Goal: Information Seeking & Learning: Learn about a topic

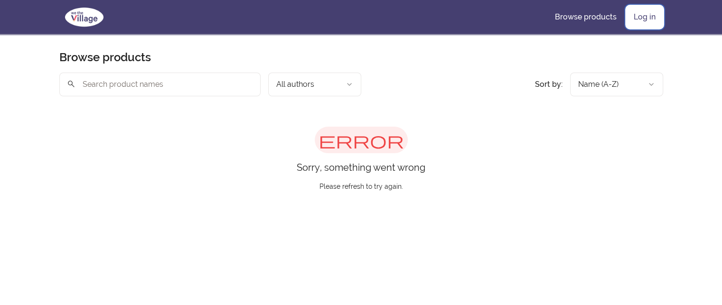
click at [640, 15] on link "Log in" at bounding box center [644, 17] width 37 height 23
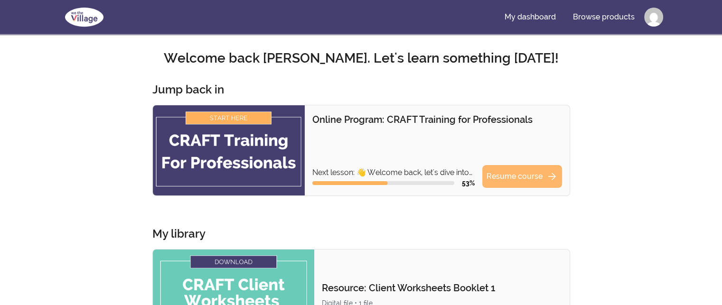
click at [500, 174] on link "Resume course arrow_forward" at bounding box center [522, 176] width 80 height 23
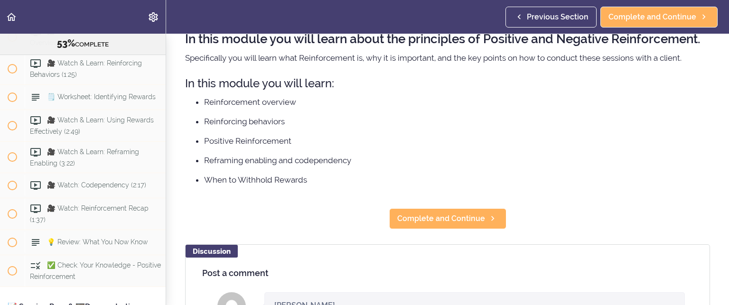
scroll to position [95, 0]
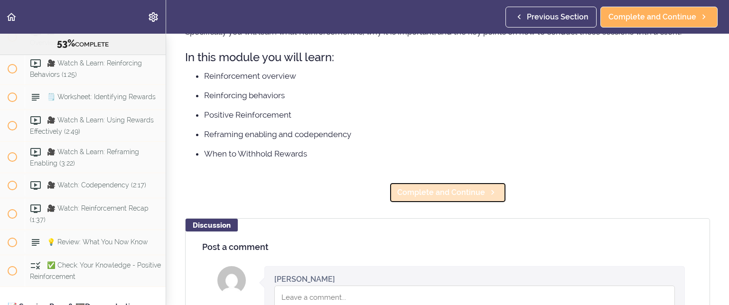
click at [436, 198] on span "Complete and Continue" at bounding box center [441, 192] width 88 height 11
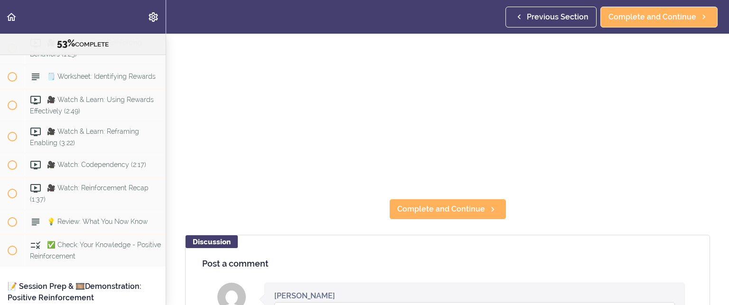
scroll to position [190, 0]
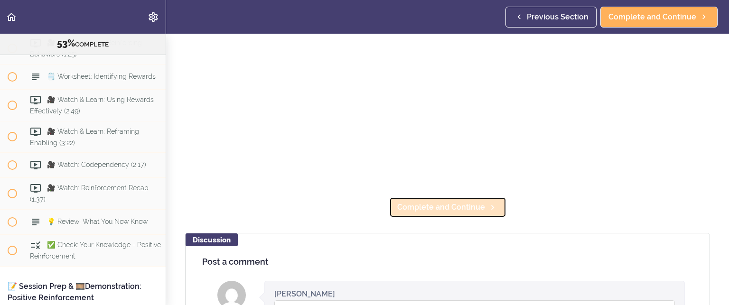
click at [443, 203] on span "Complete and Continue" at bounding box center [441, 207] width 88 height 11
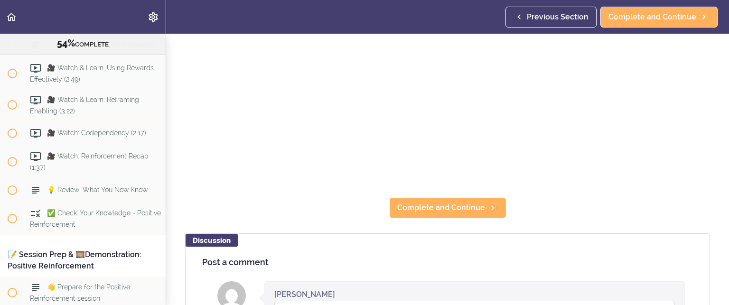
scroll to position [190, 0]
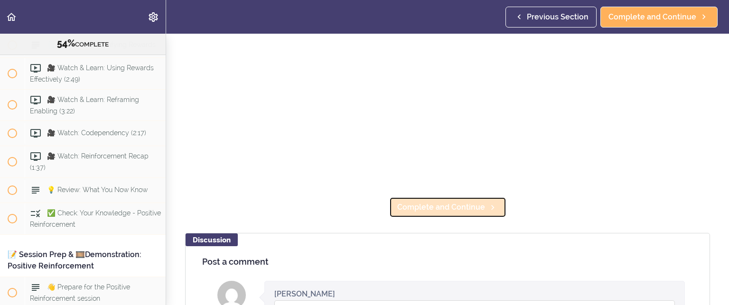
click at [467, 202] on span "Complete and Continue" at bounding box center [441, 207] width 88 height 11
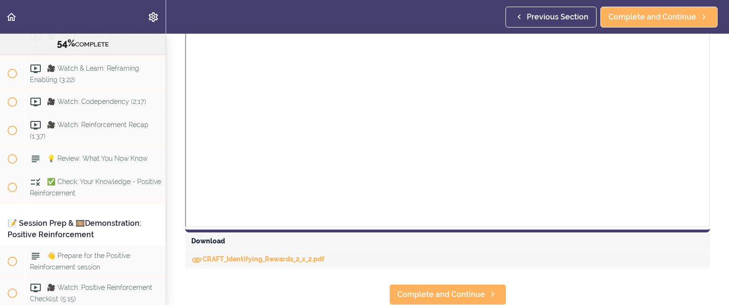
scroll to position [300, 0]
click at [232, 255] on link "CRAFT_Identifying_Rewards_2_x_2.pdf" at bounding box center [257, 259] width 133 height 8
click at [467, 289] on span "Complete and Continue" at bounding box center [441, 294] width 88 height 11
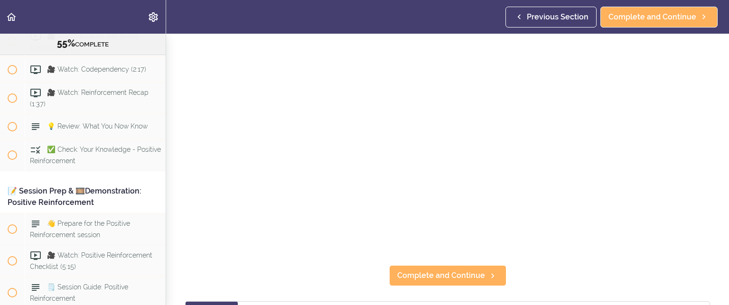
scroll to position [142, 0]
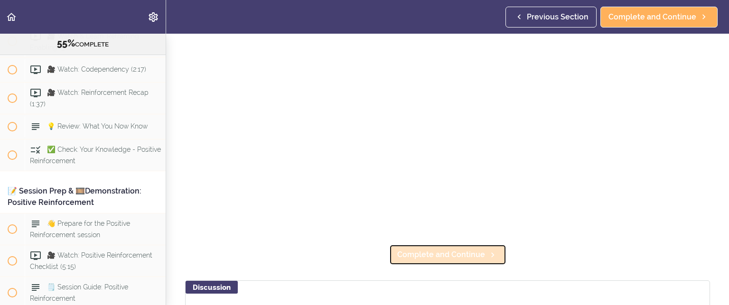
click at [416, 250] on span "Complete and Continue" at bounding box center [441, 254] width 88 height 11
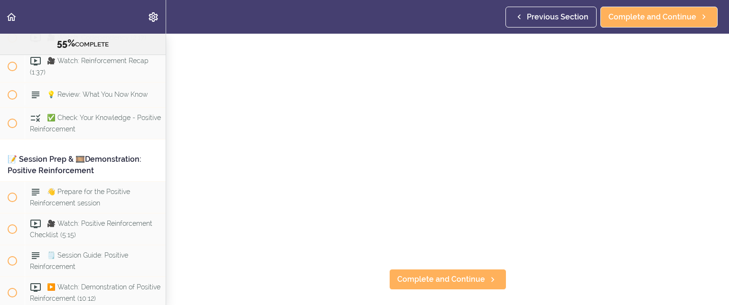
scroll to position [142, 0]
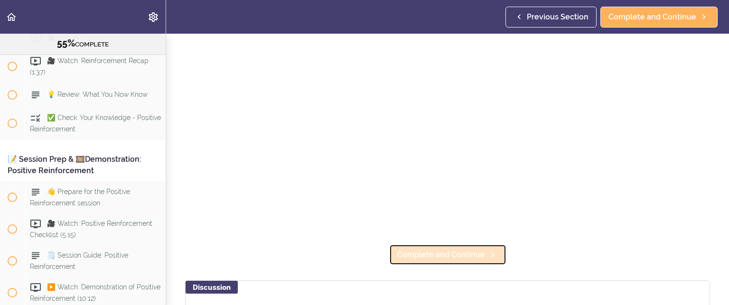
click at [429, 254] on span "Complete and Continue" at bounding box center [441, 254] width 88 height 11
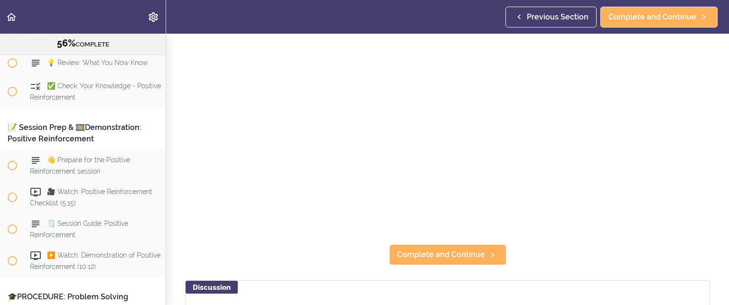
scroll to position [47, 0]
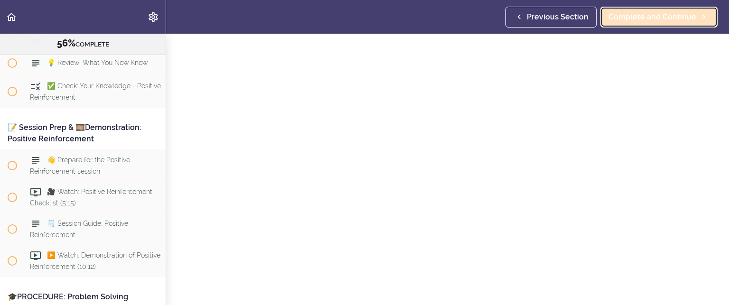
click at [663, 16] on span "Complete and Continue" at bounding box center [653, 16] width 88 height 11
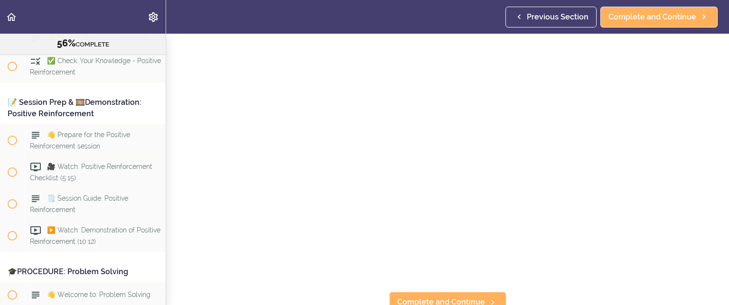
scroll to position [142, 0]
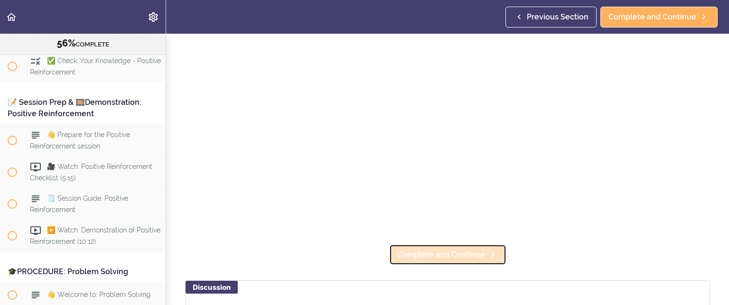
click at [433, 249] on span "Complete and Continue" at bounding box center [441, 254] width 88 height 11
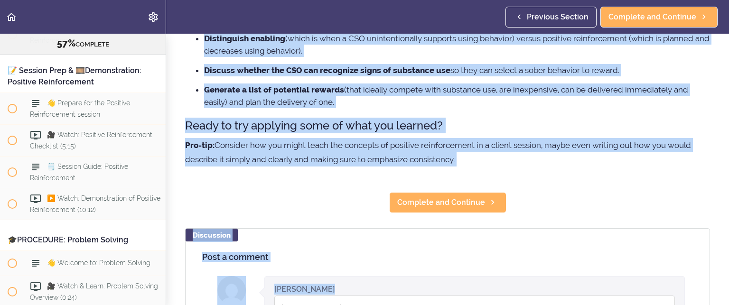
scroll to position [165, 0]
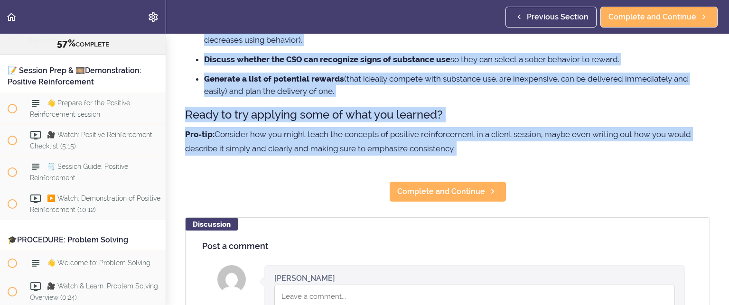
drag, startPoint x: 184, startPoint y: 71, endPoint x: 714, endPoint y: 174, distance: 539.7
click at [714, 174] on section "Online Program: CRAFT Training for Professionals 57% COMPLETE 📜Introduction to …" at bounding box center [364, 170] width 729 height 272
copy div "Here are some key takeaways. Remember important parts of this procedure: Positi…"
click at [326, 199] on section "Online Program: CRAFT Training for Professionals 57% COMPLETE 📜Introduction to …" at bounding box center [364, 170] width 729 height 272
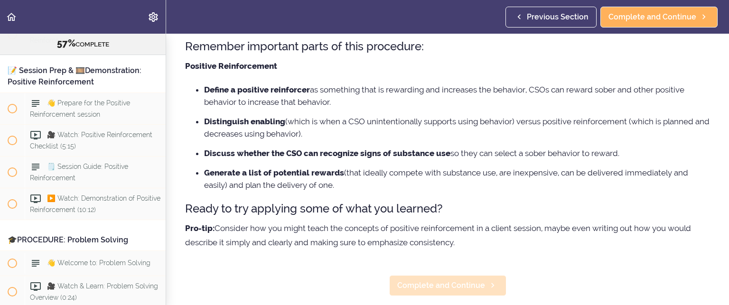
scroll to position [70, 0]
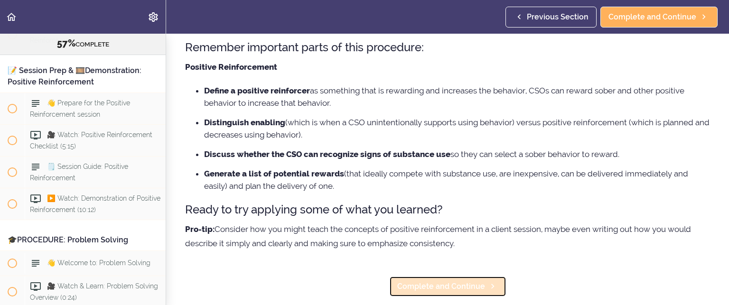
click at [433, 288] on span "Complete and Continue" at bounding box center [441, 286] width 88 height 11
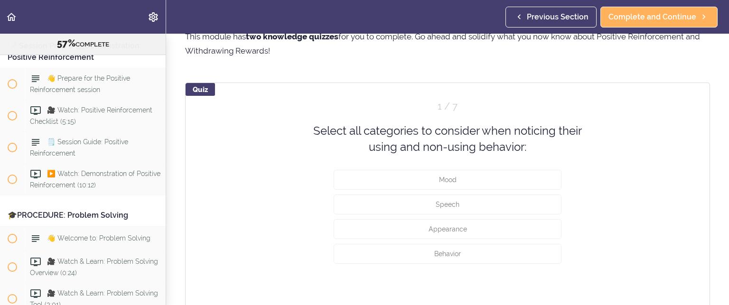
scroll to position [47, 0]
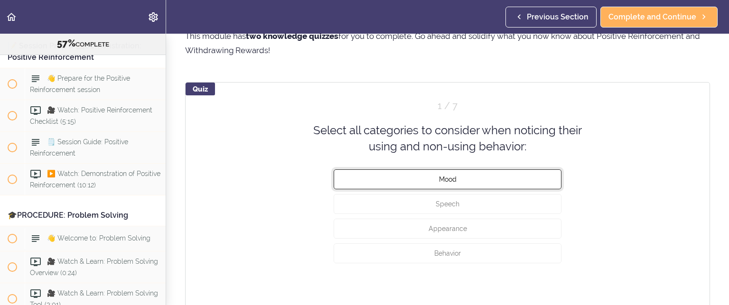
click at [445, 181] on span "Mood" at bounding box center [448, 179] width 18 height 8
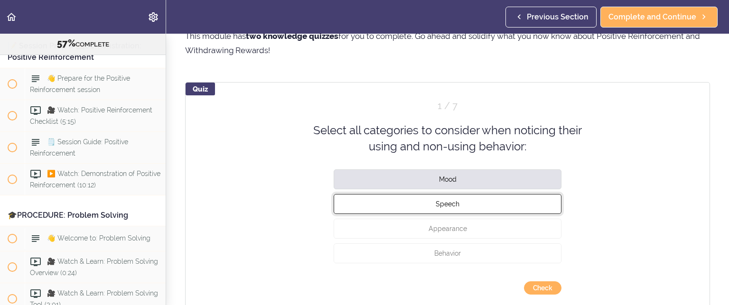
click at [441, 205] on span "Speech" at bounding box center [448, 204] width 24 height 8
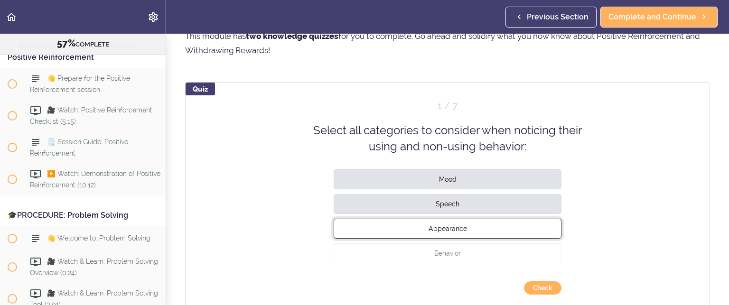
click at [442, 226] on span "Appearance" at bounding box center [448, 229] width 38 height 8
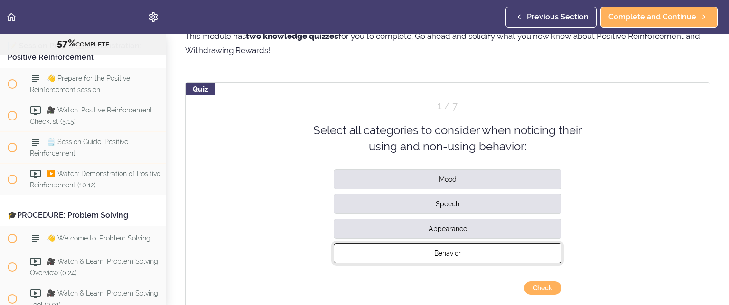
drag, startPoint x: 444, startPoint y: 248, endPoint x: 465, endPoint y: 260, distance: 24.3
click at [444, 249] on button "Behavior" at bounding box center [448, 253] width 228 height 20
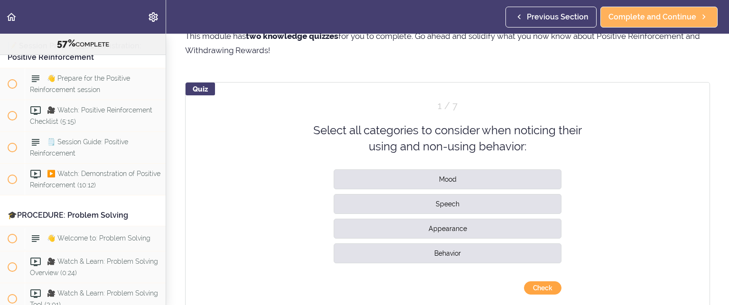
click at [534, 286] on button "Check" at bounding box center [543, 288] width 38 height 13
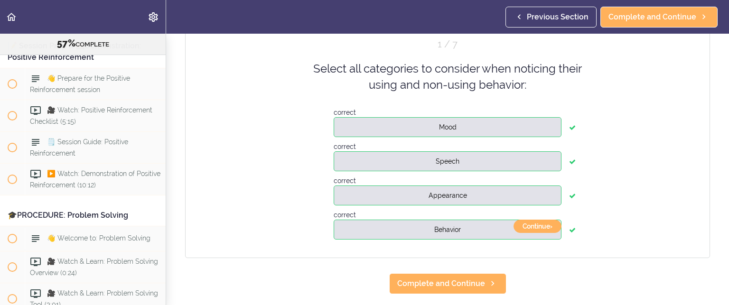
scroll to position [142, 0]
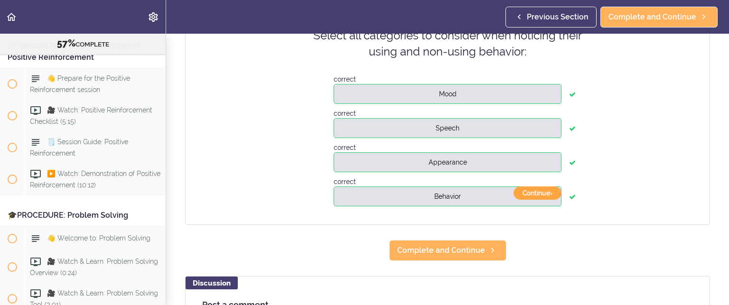
click at [524, 194] on button "Continue ›" at bounding box center [538, 193] width 48 height 13
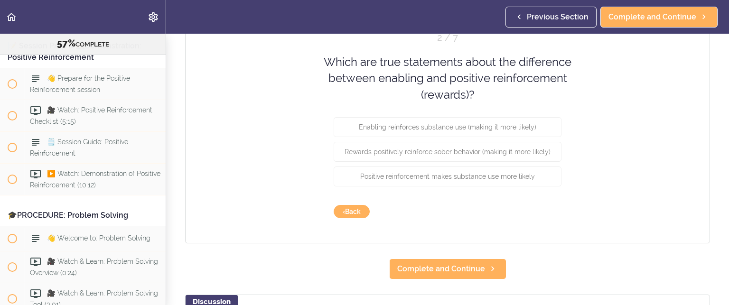
scroll to position [95, 0]
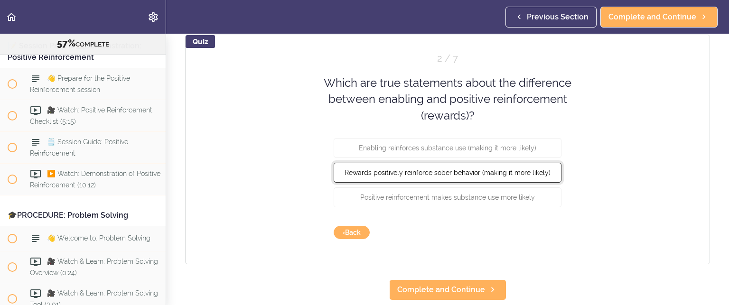
click at [481, 175] on span "Rewards positively reinforce sober behavior (making it more likely)" at bounding box center [448, 173] width 206 height 8
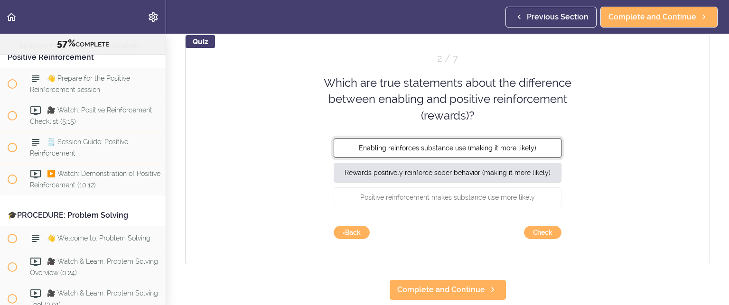
click at [492, 145] on span "Enabling reinforces substance use (making it more likely)" at bounding box center [448, 148] width 178 height 8
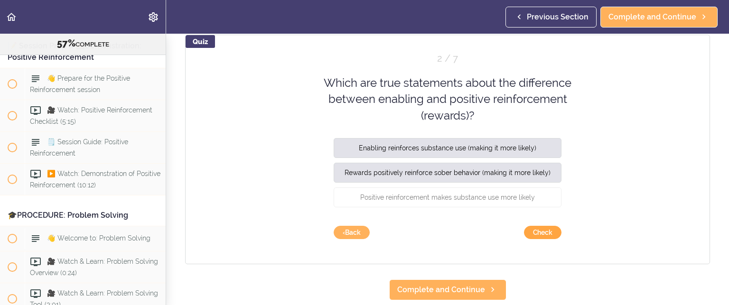
click at [535, 232] on button "Check" at bounding box center [543, 232] width 38 height 13
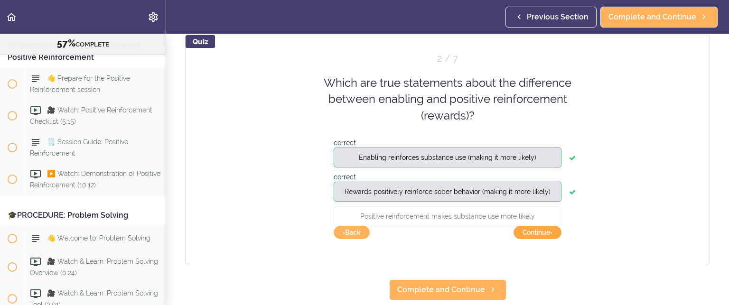
click at [535, 231] on button "Continue ›" at bounding box center [538, 232] width 48 height 13
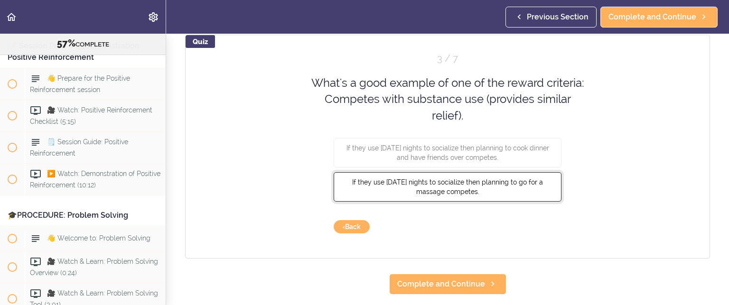
click at [467, 184] on span "If they use Friday nights to socialize then planning to go for a massage compet…" at bounding box center [447, 186] width 191 height 17
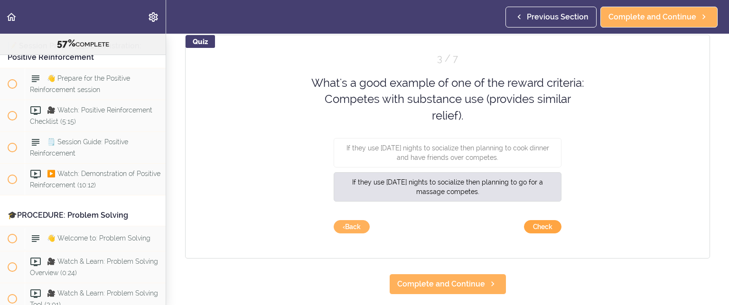
click at [545, 226] on button "Check" at bounding box center [543, 226] width 38 height 13
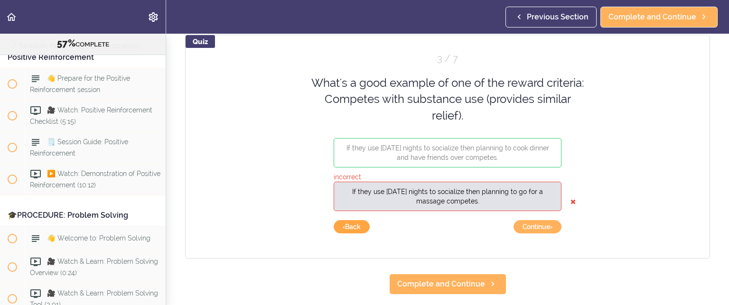
click at [349, 224] on button "‹ Back" at bounding box center [352, 226] width 36 height 13
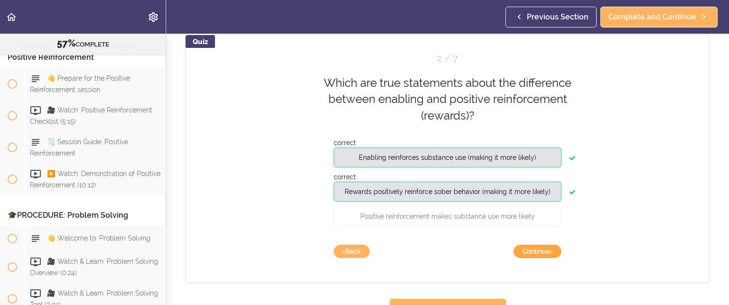
click at [528, 245] on button "Continue ›" at bounding box center [538, 251] width 48 height 13
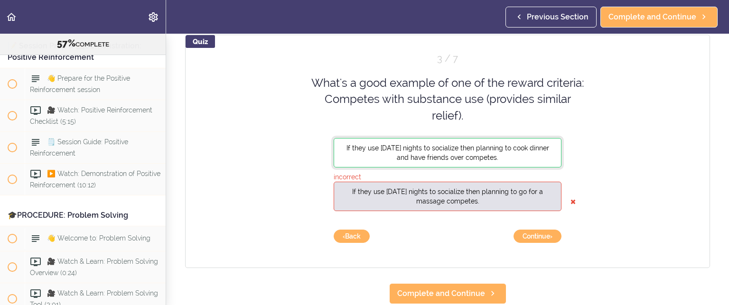
click at [427, 151] on span "If they use Friday nights to socialize then planning to cook dinner and have fr…" at bounding box center [448, 152] width 203 height 17
click at [534, 235] on button "Continue ›" at bounding box center [538, 236] width 48 height 13
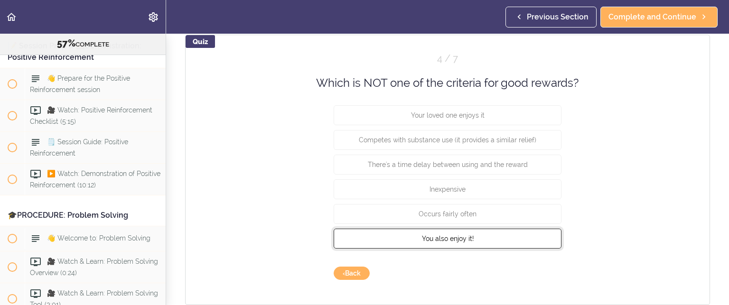
click at [453, 233] on button "You also enjoy it!" at bounding box center [448, 239] width 228 height 20
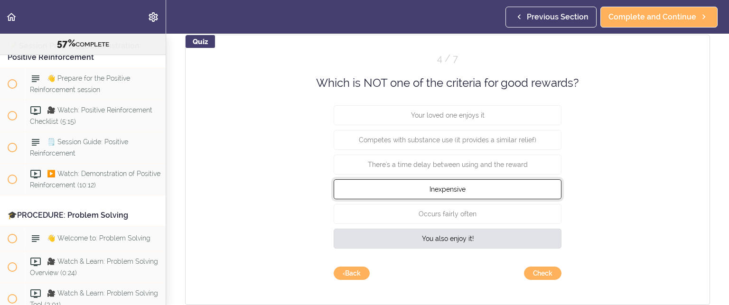
click at [439, 191] on span "Inexpensive" at bounding box center [448, 190] width 36 height 8
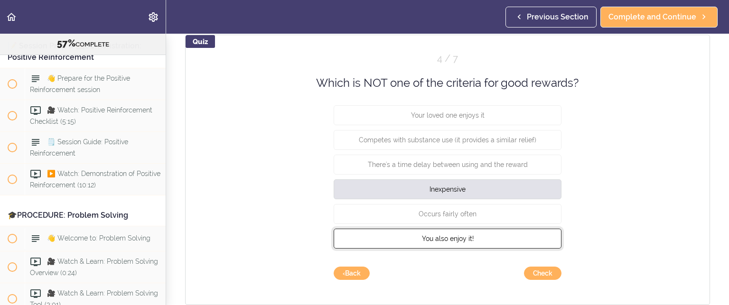
click at [447, 235] on span "You also enjoy it!" at bounding box center [448, 239] width 52 height 8
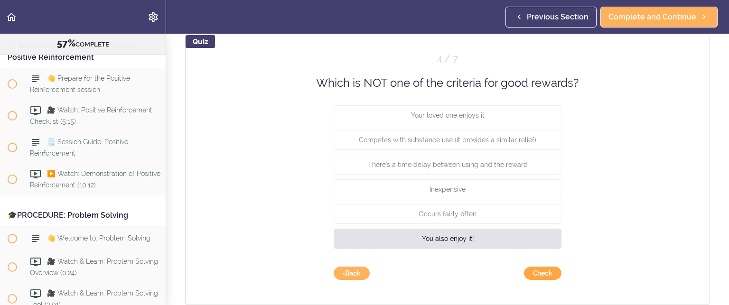
click at [531, 272] on button "Check" at bounding box center [543, 273] width 38 height 13
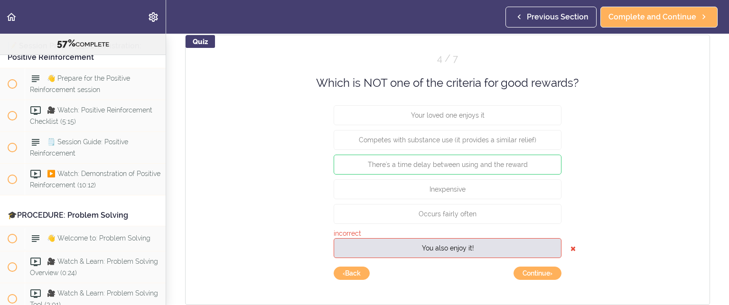
click at [535, 265] on div "Quiz 4 / 7 Which is NOT one of the criteria for good rewards? Your loved one en…" at bounding box center [447, 170] width 525 height 271
click at [534, 273] on button "Continue ›" at bounding box center [538, 273] width 48 height 13
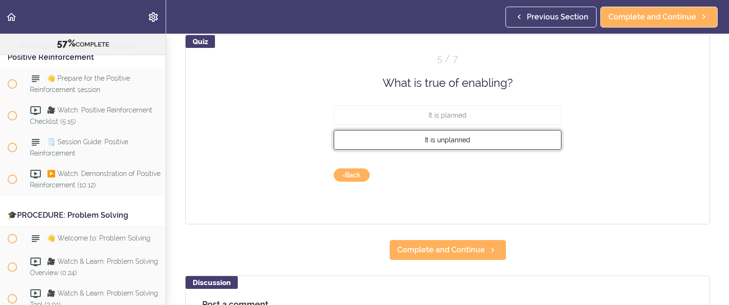
click at [451, 138] on span "It is unplanned" at bounding box center [448, 140] width 46 height 8
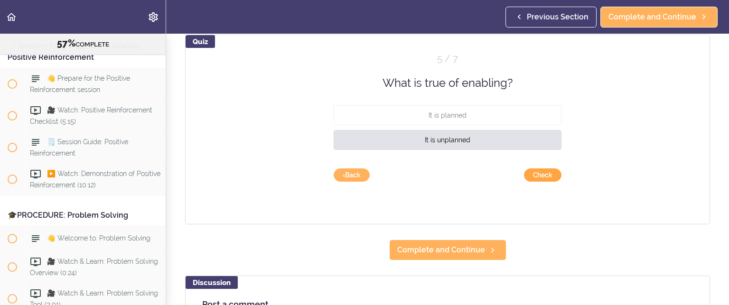
click at [531, 173] on button "Check" at bounding box center [543, 175] width 38 height 13
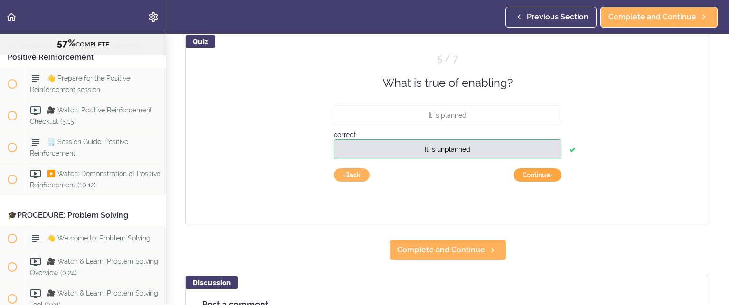
click at [531, 173] on button "Continue ›" at bounding box center [538, 175] width 48 height 13
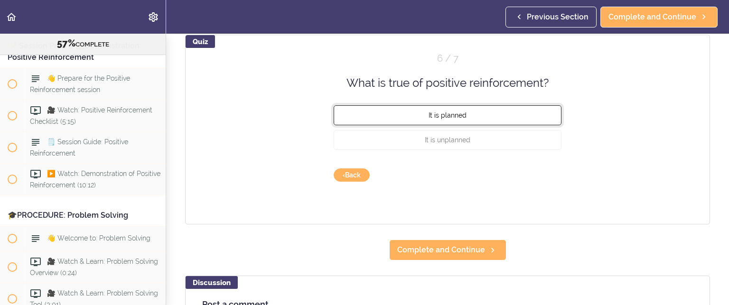
click at [453, 110] on button "It is planned" at bounding box center [448, 115] width 228 height 20
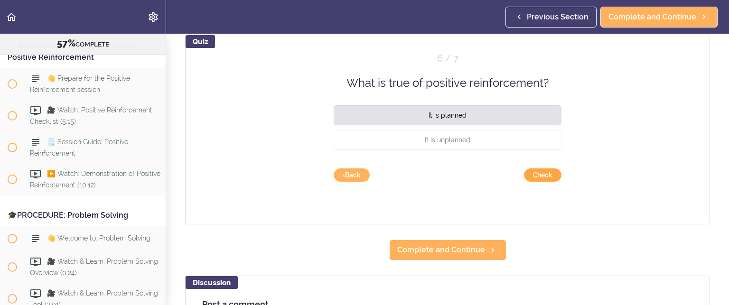
click at [540, 171] on button "Check" at bounding box center [543, 175] width 38 height 13
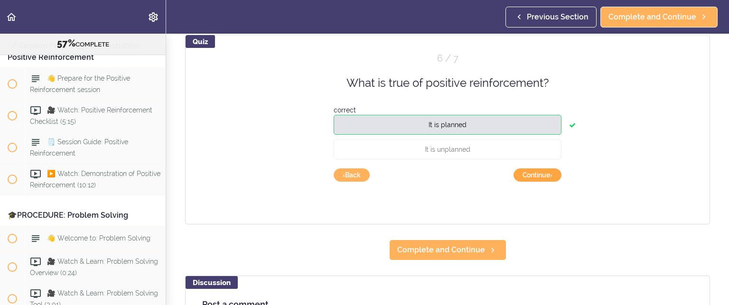
click at [531, 174] on button "Continue ›" at bounding box center [538, 175] width 48 height 13
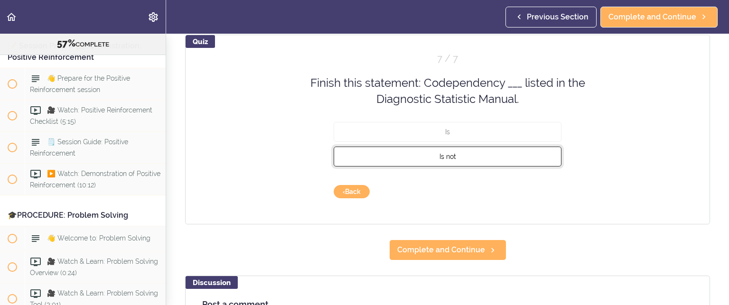
click at [440, 151] on button "Is not" at bounding box center [448, 156] width 228 height 20
click at [533, 186] on button "Check" at bounding box center [543, 191] width 38 height 13
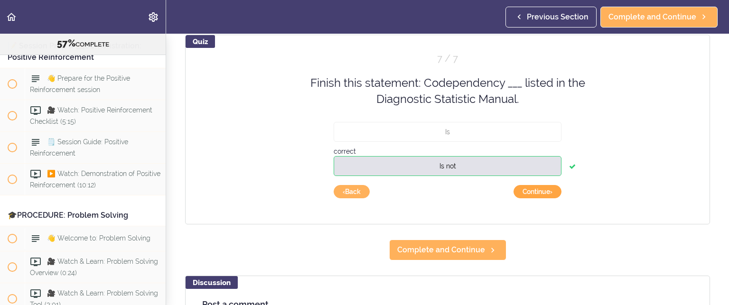
click at [523, 193] on button "Continue ›" at bounding box center [538, 191] width 48 height 13
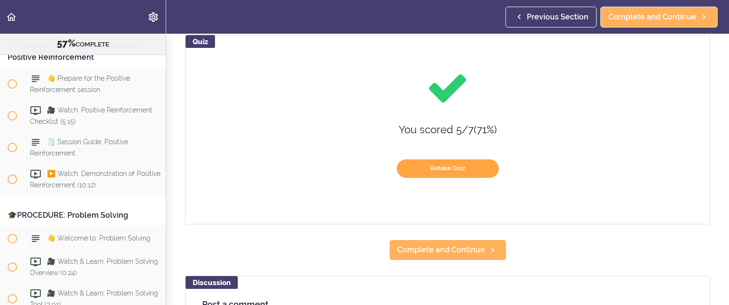
click at [451, 163] on button "Retake Quiz" at bounding box center [448, 169] width 102 height 19
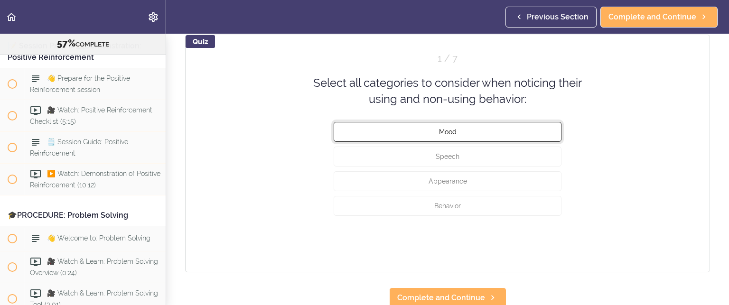
click at [448, 133] on span "Mood" at bounding box center [448, 132] width 18 height 8
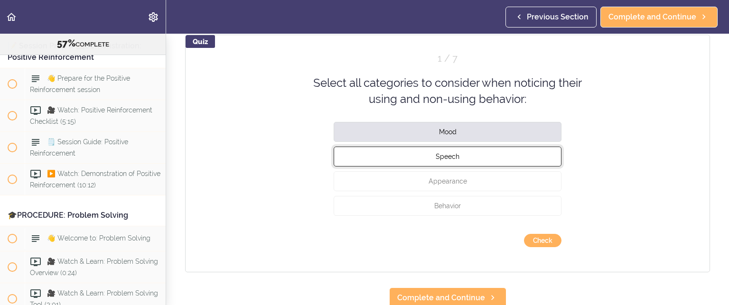
click at [448, 158] on span "Speech" at bounding box center [448, 156] width 24 height 8
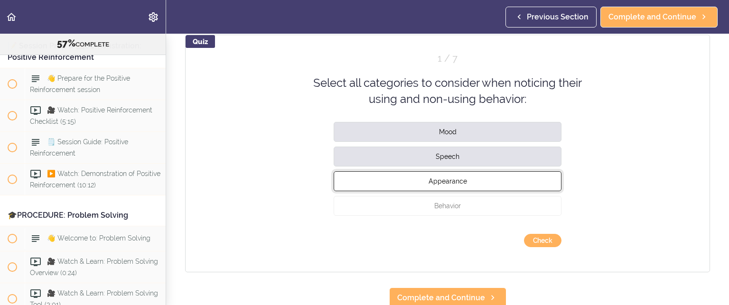
click at [448, 185] on button "Appearance" at bounding box center [448, 181] width 228 height 20
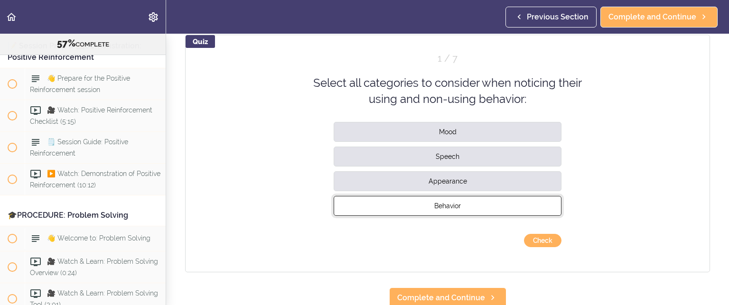
click at [443, 208] on button "Behavior" at bounding box center [448, 206] width 228 height 20
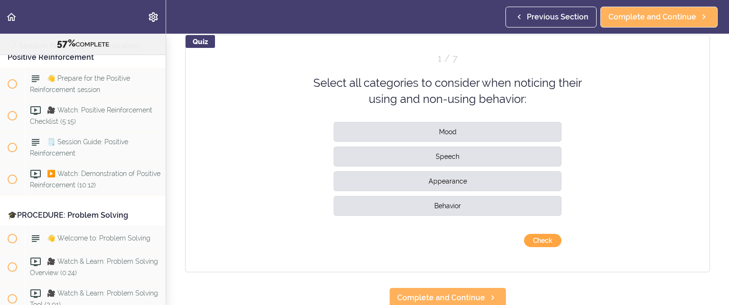
click at [539, 235] on button "Check" at bounding box center [543, 240] width 38 height 13
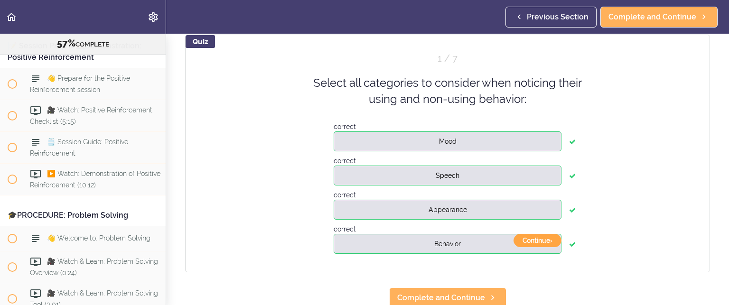
click at [534, 234] on button "Continue ›" at bounding box center [538, 240] width 48 height 13
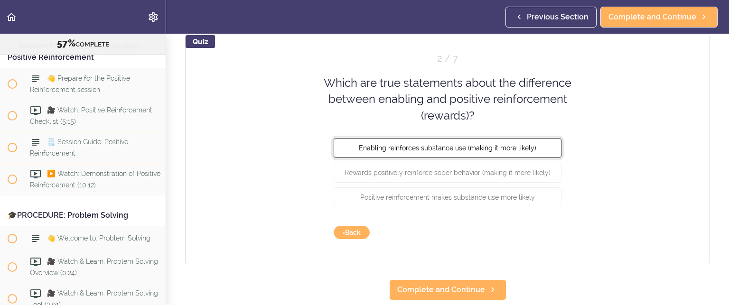
click at [447, 146] on span "Enabling reinforces substance use (making it more likely)" at bounding box center [448, 148] width 178 height 8
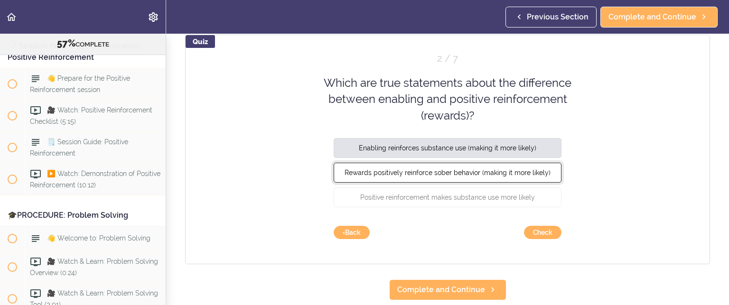
click at [460, 169] on span "Rewards positively reinforce sober behavior (making it more likely)" at bounding box center [448, 173] width 206 height 8
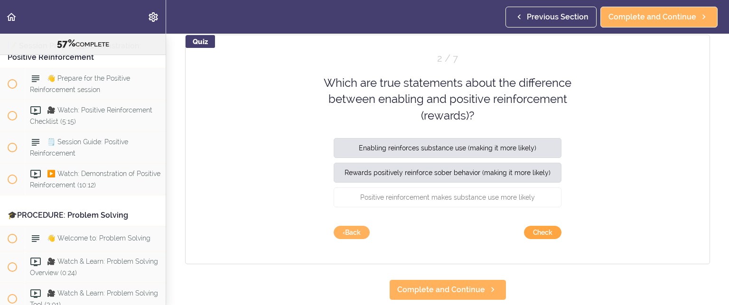
click at [538, 234] on button "Check" at bounding box center [543, 232] width 38 height 13
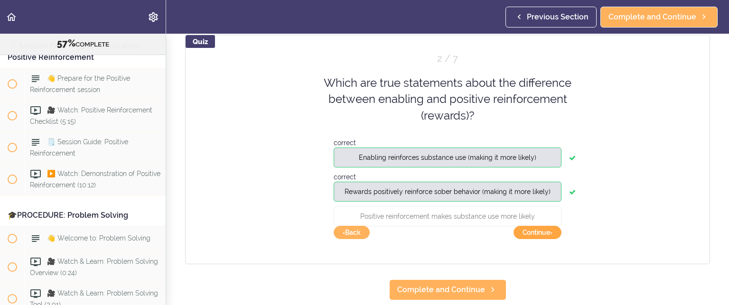
click at [535, 229] on button "Continue ›" at bounding box center [538, 232] width 48 height 13
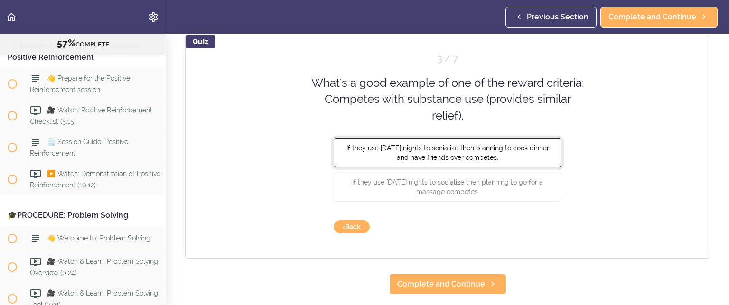
click at [478, 151] on span "If they use Friday nights to socialize then planning to cook dinner and have fr…" at bounding box center [448, 152] width 203 height 17
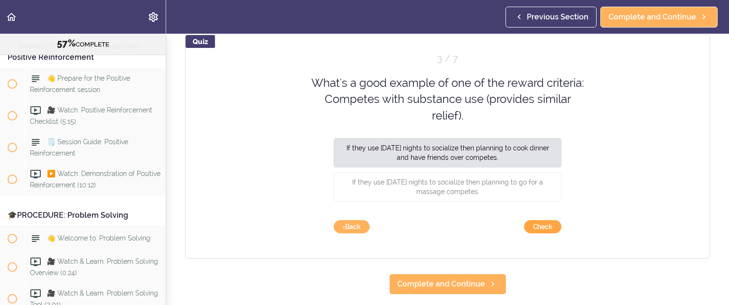
click at [536, 226] on button "Check" at bounding box center [543, 226] width 38 height 13
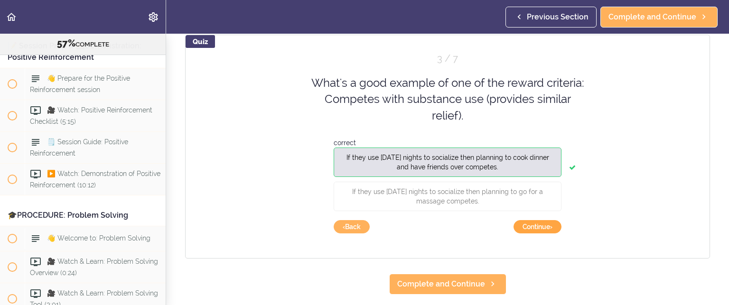
click at [533, 224] on button "Continue ›" at bounding box center [538, 226] width 48 height 13
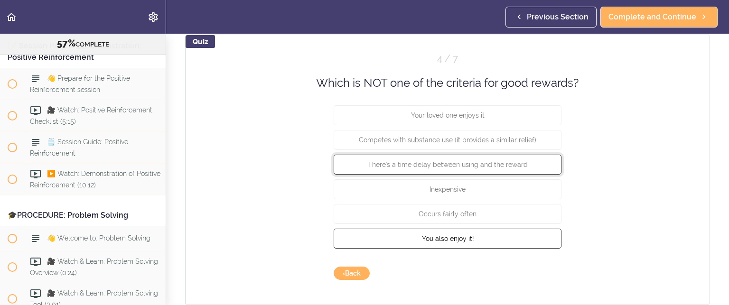
drag, startPoint x: 447, startPoint y: 161, endPoint x: 446, endPoint y: 244, distance: 83.6
click at [446, 244] on div "Your loved one enjoys it Competes with substance use (it provides a similar rel…" at bounding box center [448, 179] width 228 height 148
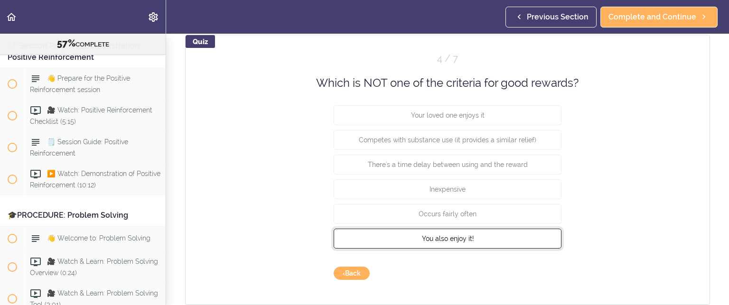
click at [459, 235] on span "You also enjoy it!" at bounding box center [448, 239] width 52 height 8
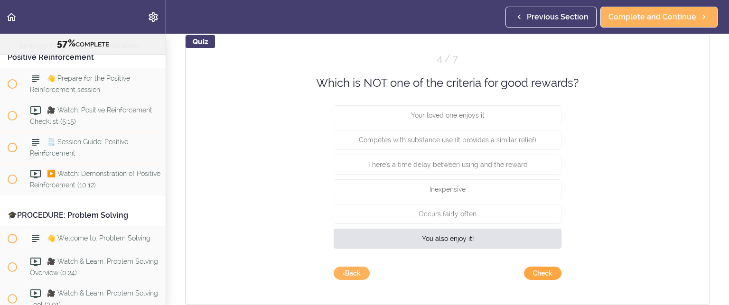
click at [538, 272] on button "Check" at bounding box center [543, 273] width 38 height 13
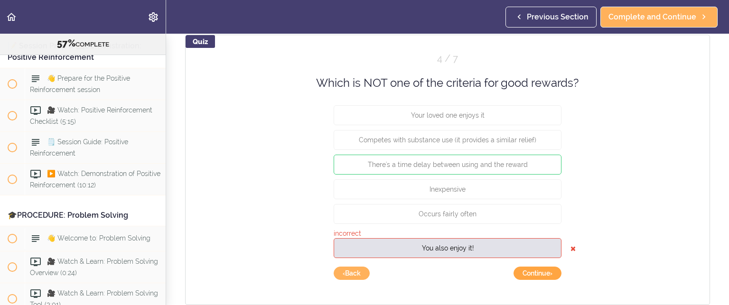
click at [538, 272] on button "Continue ›" at bounding box center [538, 273] width 48 height 13
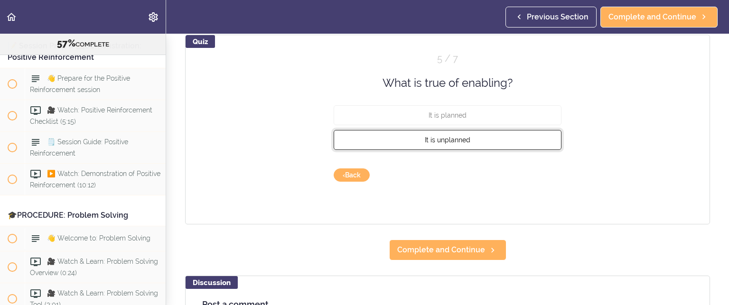
click at [443, 136] on span "It is unplanned" at bounding box center [448, 140] width 46 height 8
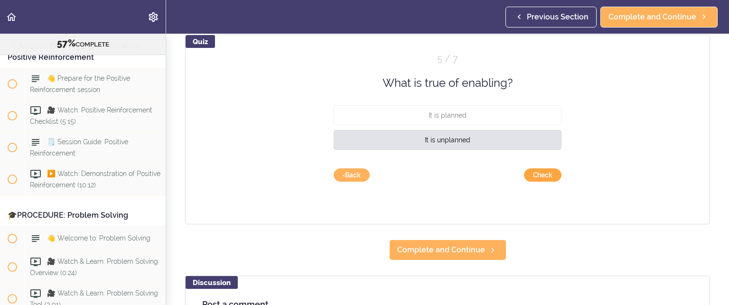
click at [545, 169] on button "Check" at bounding box center [543, 175] width 38 height 13
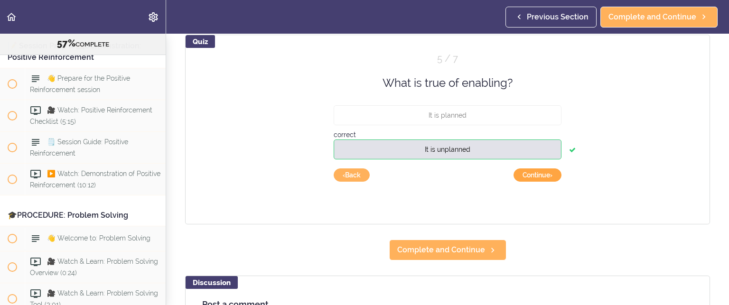
click at [541, 172] on button "Continue ›" at bounding box center [538, 175] width 48 height 13
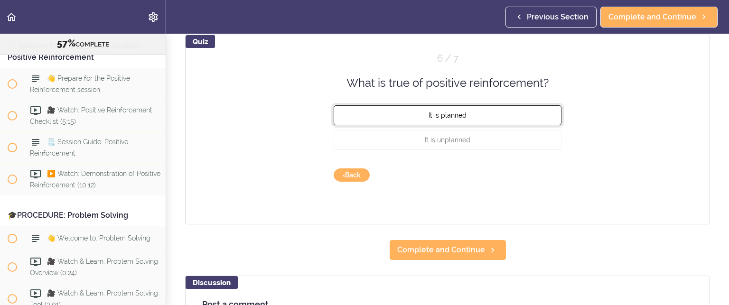
click at [455, 110] on button "It is planned" at bounding box center [448, 115] width 228 height 20
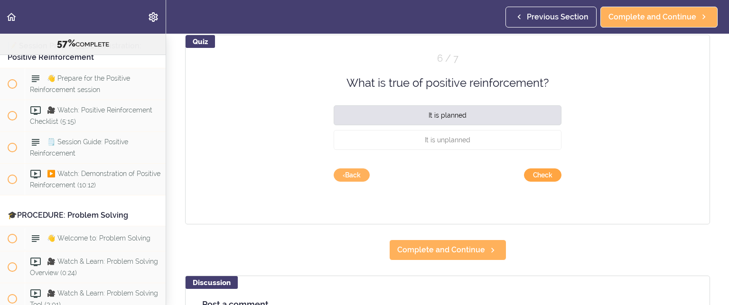
click at [544, 170] on button "Check" at bounding box center [543, 175] width 38 height 13
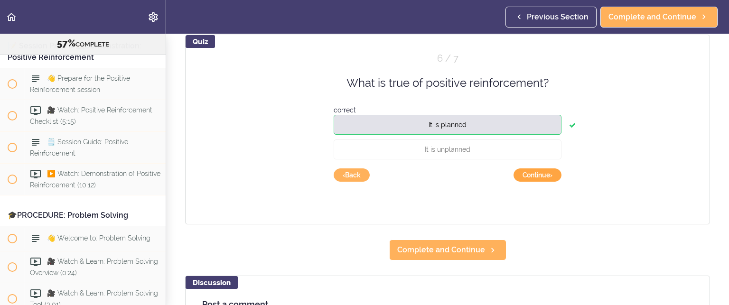
click at [542, 173] on button "Continue ›" at bounding box center [538, 175] width 48 height 13
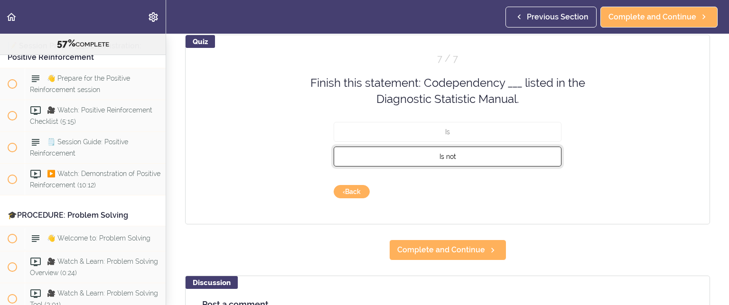
click at [451, 151] on button "Is not" at bounding box center [448, 156] width 228 height 20
click at [537, 188] on button "Check" at bounding box center [543, 191] width 38 height 13
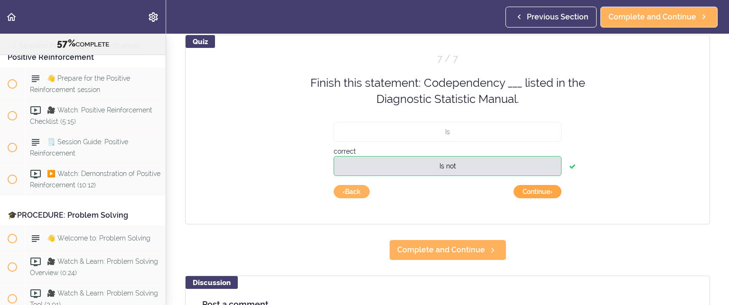
click at [537, 188] on button "Continue ›" at bounding box center [538, 191] width 48 height 13
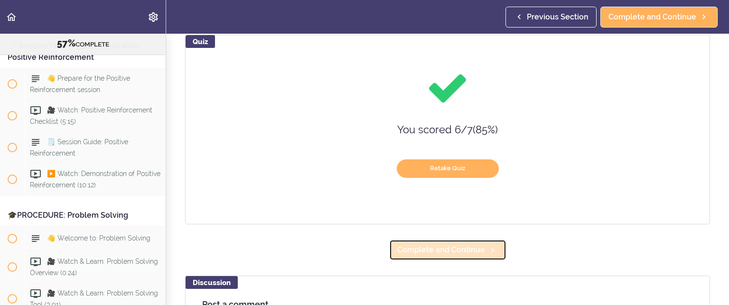
click at [477, 252] on span "Complete and Continue" at bounding box center [441, 249] width 88 height 11
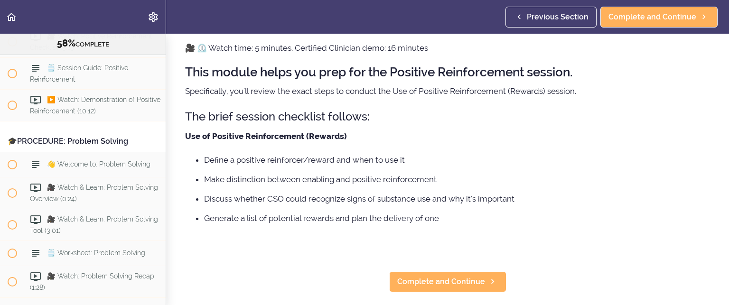
scroll to position [142, 0]
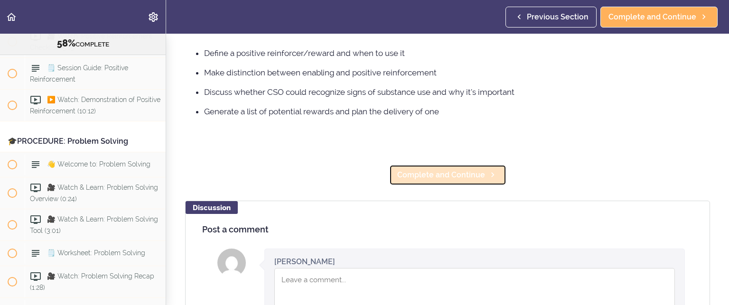
click at [441, 175] on span "Complete and Continue" at bounding box center [441, 174] width 88 height 11
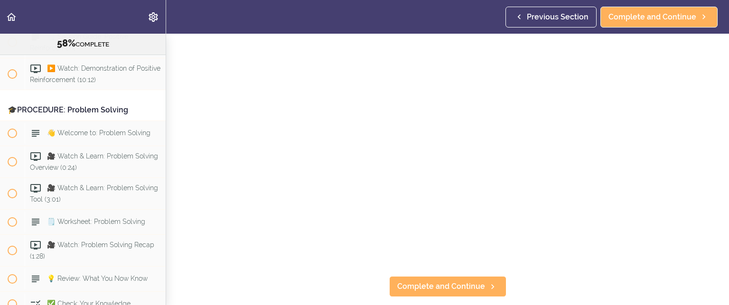
scroll to position [95, 0]
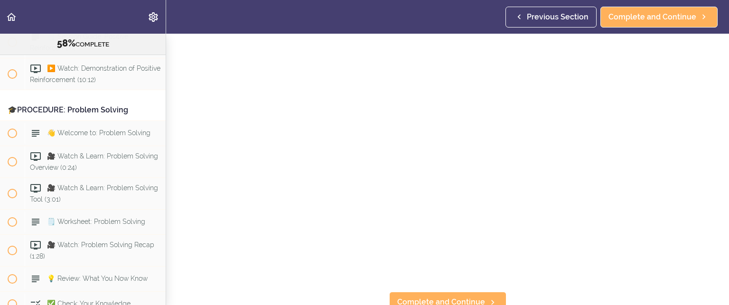
click at [442, 20] on header "Autoplay Autocomplete Previous Section Complete and Continue" at bounding box center [364, 17] width 729 height 34
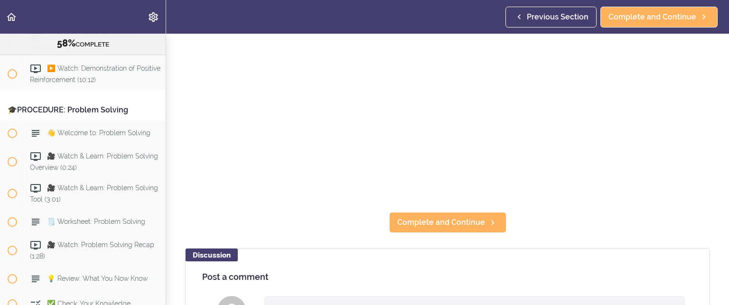
scroll to position [190, 0]
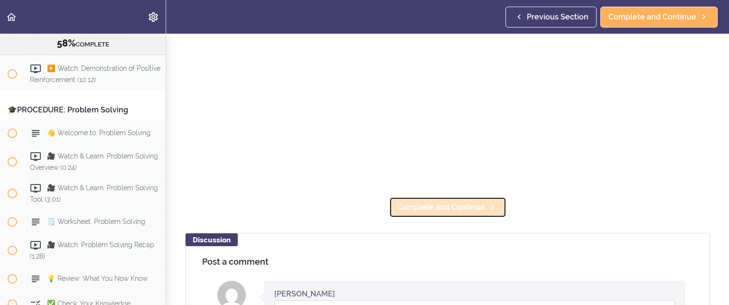
click at [450, 197] on link "Complete and Continue" at bounding box center [447, 207] width 117 height 21
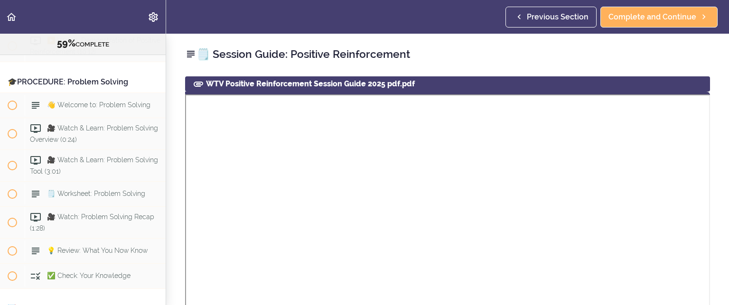
scroll to position [4179, 0]
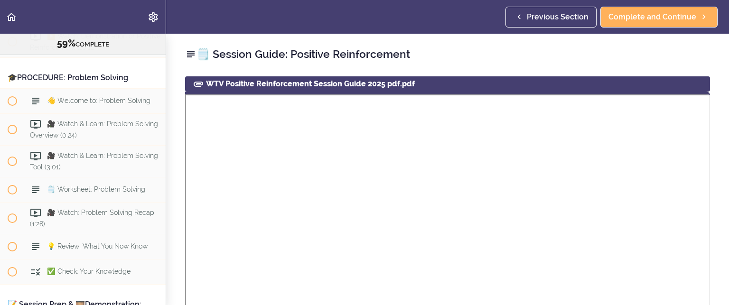
click at [276, 85] on div "WTV Positive Reinforcement Session Guide 2025 pdf.pdf" at bounding box center [447, 83] width 525 height 15
click at [200, 85] on use at bounding box center [198, 84] width 9 height 5
click at [235, 83] on div "WTV Positive Reinforcement Session Guide 2025 pdf.pdf" at bounding box center [447, 83] width 525 height 15
click at [236, 83] on div "WTV Positive Reinforcement Session Guide 2025 pdf.pdf" at bounding box center [447, 83] width 525 height 15
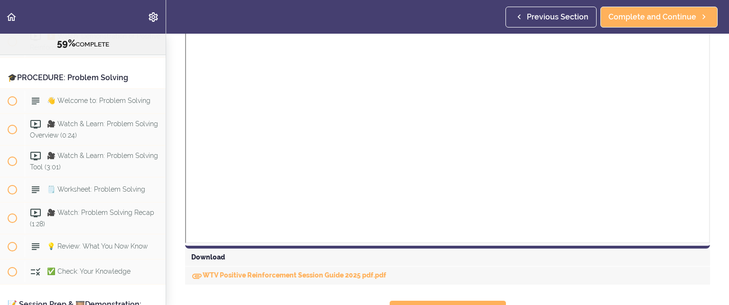
scroll to position [285, 0]
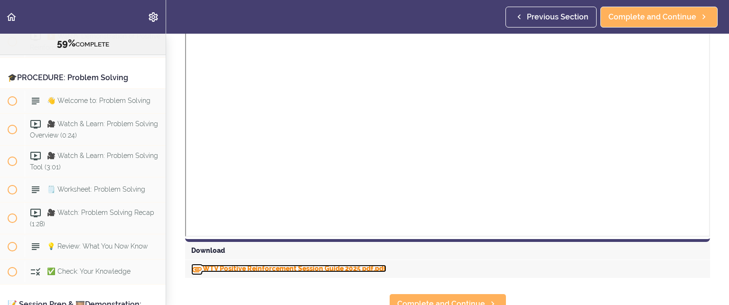
click at [253, 265] on link "WTV Positive Reinforcement Session Guide 2025 pdf.pdf" at bounding box center [288, 269] width 195 height 8
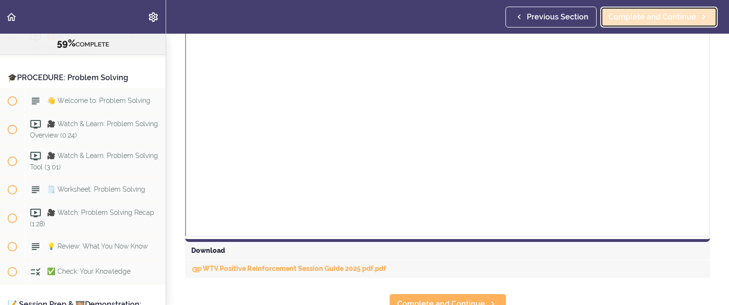
click at [632, 19] on span "Complete and Continue" at bounding box center [653, 16] width 88 height 11
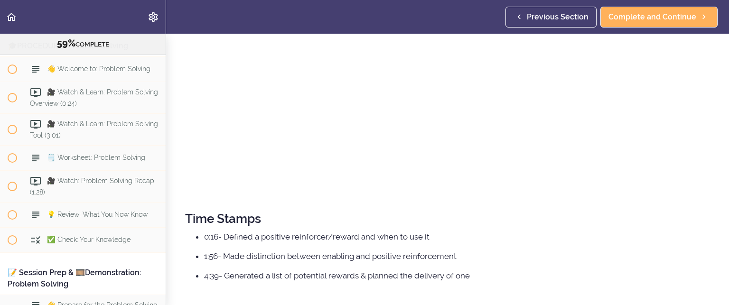
scroll to position [182, 0]
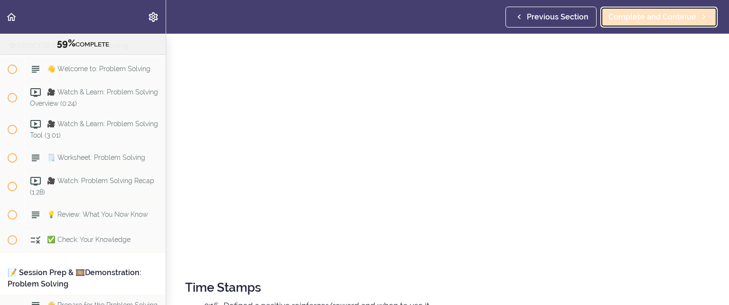
click at [657, 11] on span "Complete and Continue" at bounding box center [653, 16] width 88 height 11
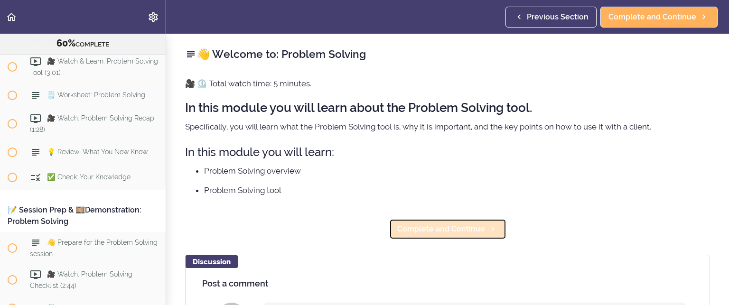
click at [413, 225] on span "Complete and Continue" at bounding box center [441, 229] width 88 height 11
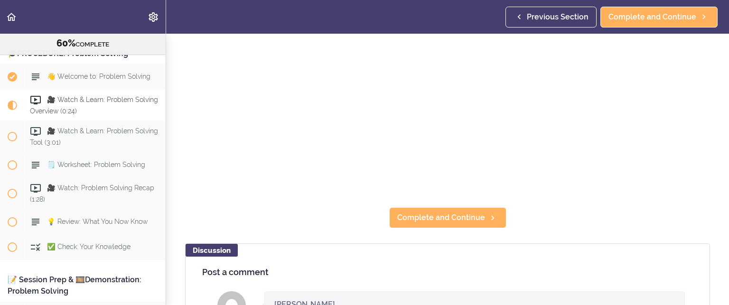
scroll to position [190, 0]
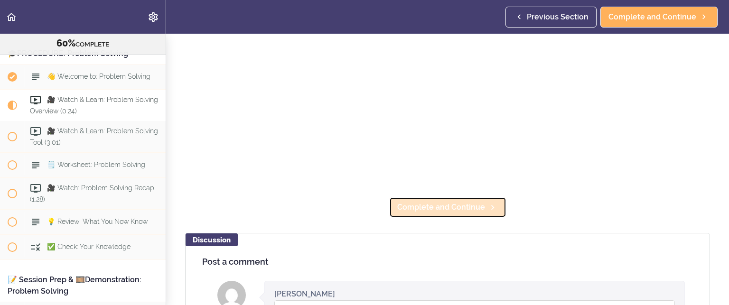
click at [416, 202] on span "Complete and Continue" at bounding box center [441, 207] width 88 height 11
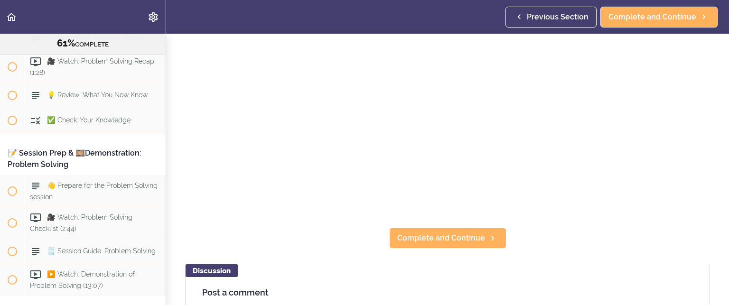
scroll to position [190, 0]
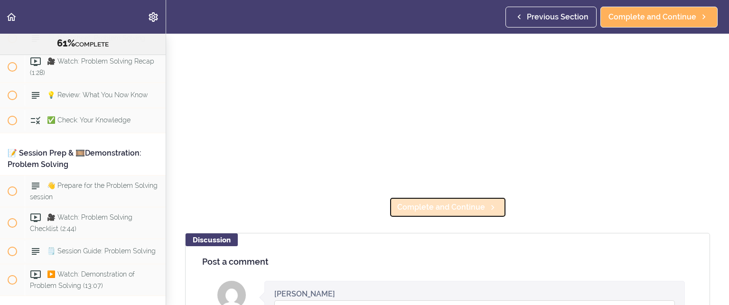
click at [421, 208] on span "Complete and Continue" at bounding box center [441, 207] width 88 height 11
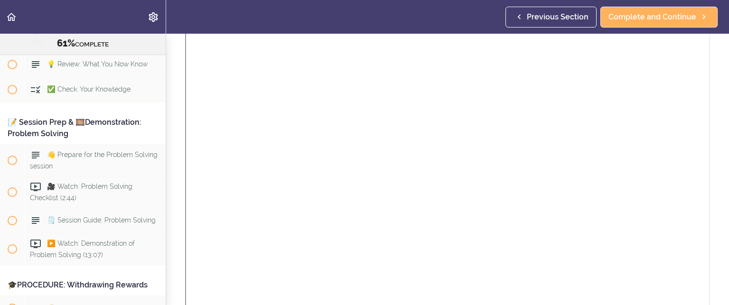
scroll to position [427, 0]
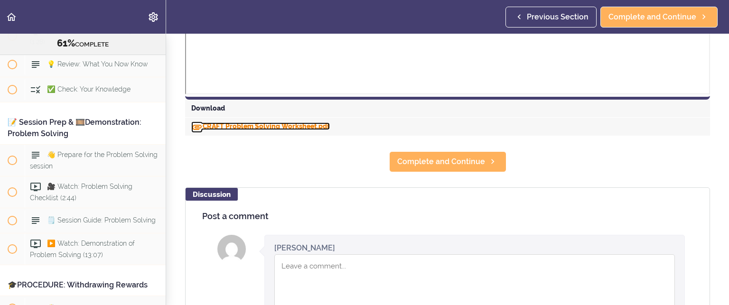
click at [214, 123] on link "CRAFT Problem Solving Worksheet.pdf" at bounding box center [260, 126] width 139 height 8
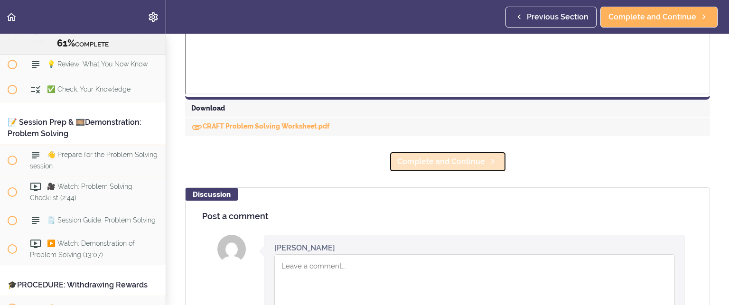
click at [455, 158] on span "Complete and Continue" at bounding box center [441, 161] width 88 height 11
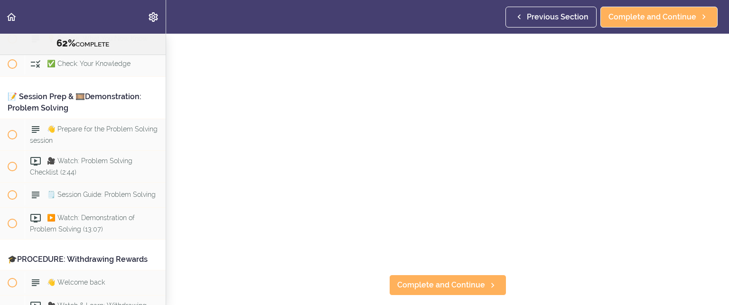
scroll to position [142, 0]
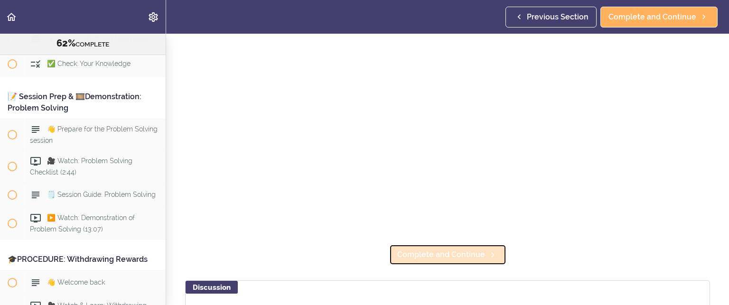
click at [417, 254] on span "Complete and Continue" at bounding box center [441, 254] width 88 height 11
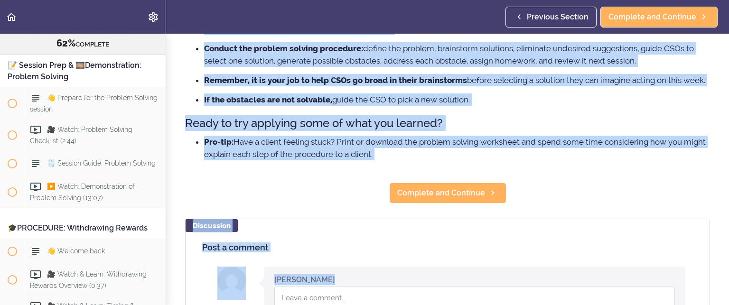
scroll to position [146, 0]
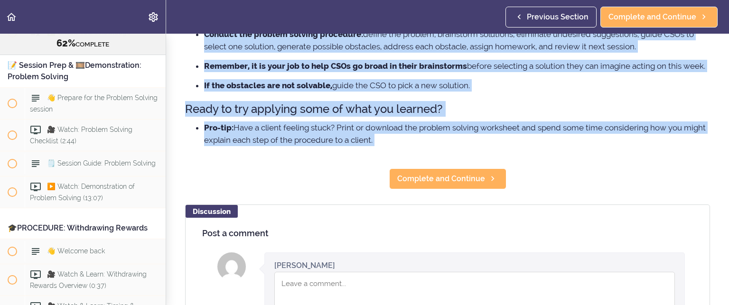
drag, startPoint x: 185, startPoint y: 90, endPoint x: 606, endPoint y: 172, distance: 428.6
click at [606, 172] on section "Online Program: CRAFT Training for Professionals 62% COMPLETE 📜Introduction to …" at bounding box center [364, 170] width 729 height 272
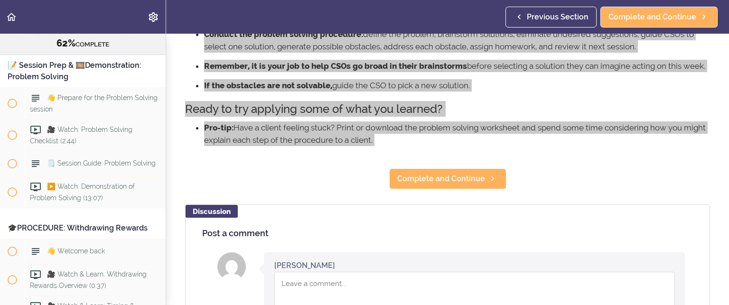
scroll to position [4419, 0]
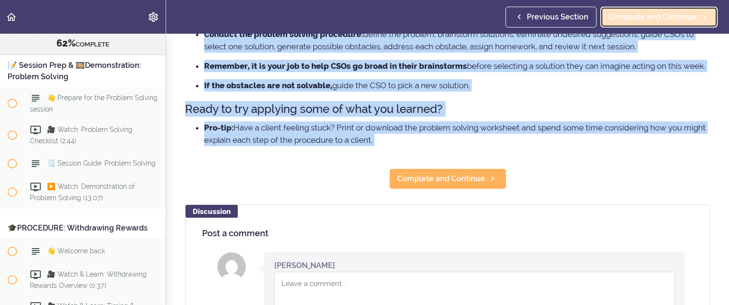
click at [627, 16] on span "Complete and Continue" at bounding box center [653, 16] width 88 height 11
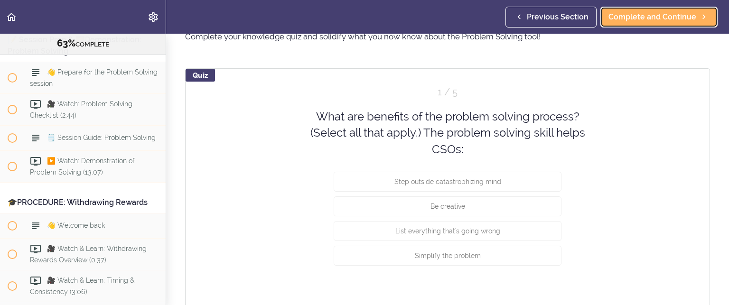
scroll to position [47, 0]
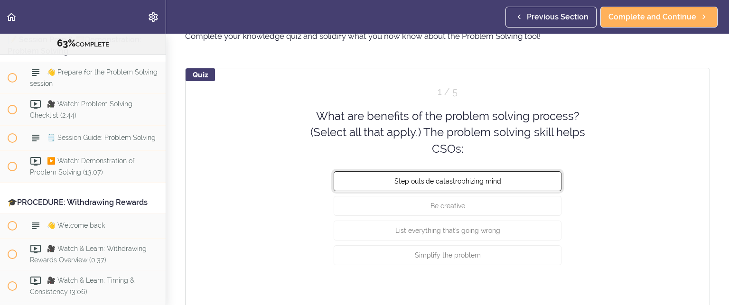
click at [444, 178] on span "Step outside catastrophizing mind" at bounding box center [447, 182] width 107 height 8
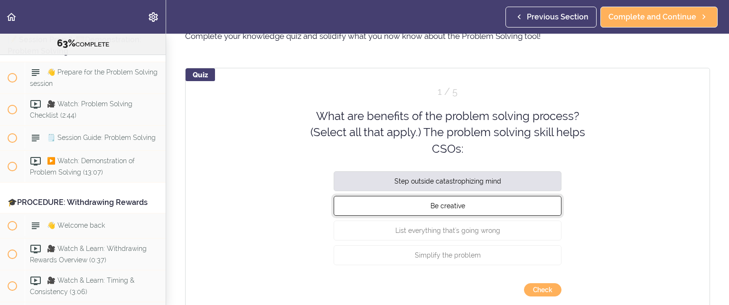
click at [442, 202] on span "Be creative" at bounding box center [448, 206] width 35 height 8
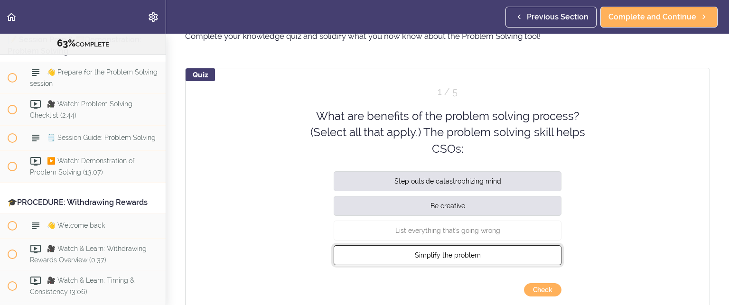
click at [446, 254] on span "Simplify the problem" at bounding box center [448, 256] width 66 height 8
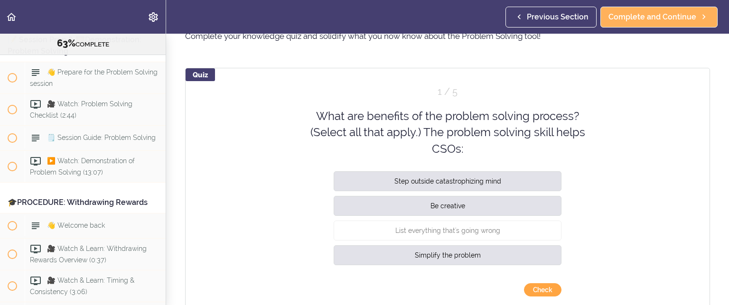
click at [540, 284] on button "Check" at bounding box center [543, 289] width 38 height 13
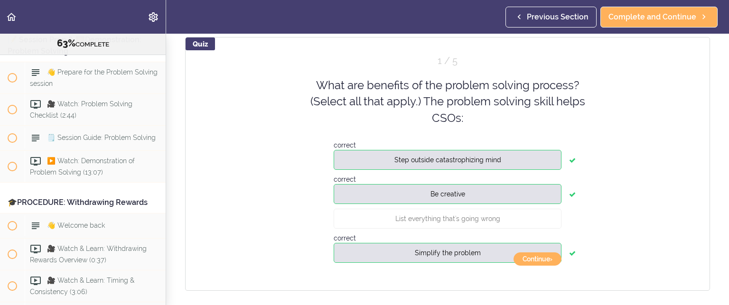
scroll to position [190, 0]
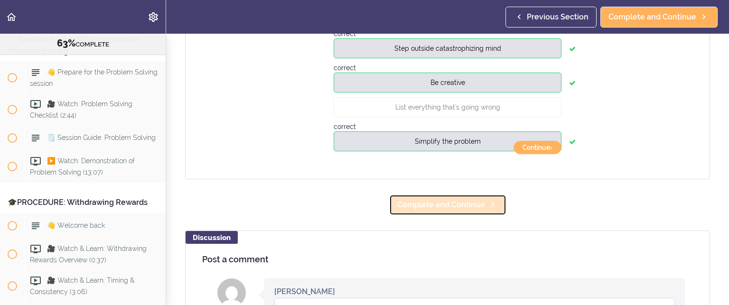
click at [428, 204] on span "Complete and Continue" at bounding box center [441, 204] width 88 height 11
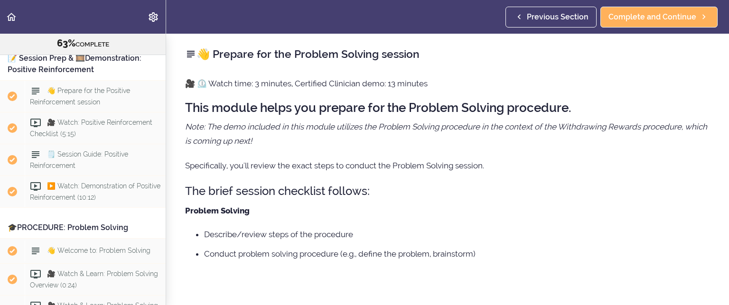
scroll to position [3990, 0]
